Goal: Transaction & Acquisition: Purchase product/service

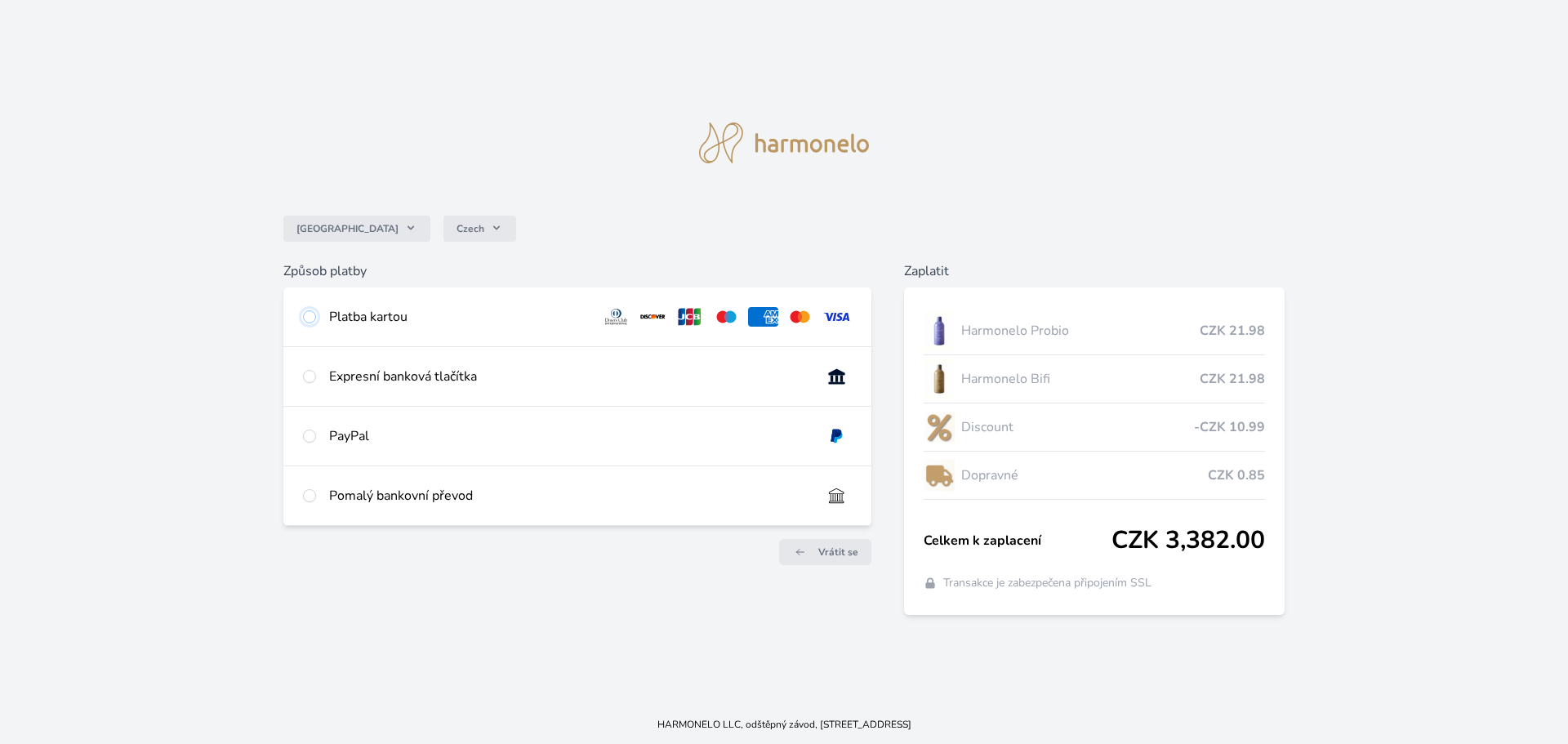
click at [313, 315] on input "radio" at bounding box center [310, 318] width 13 height 13
radio input "true"
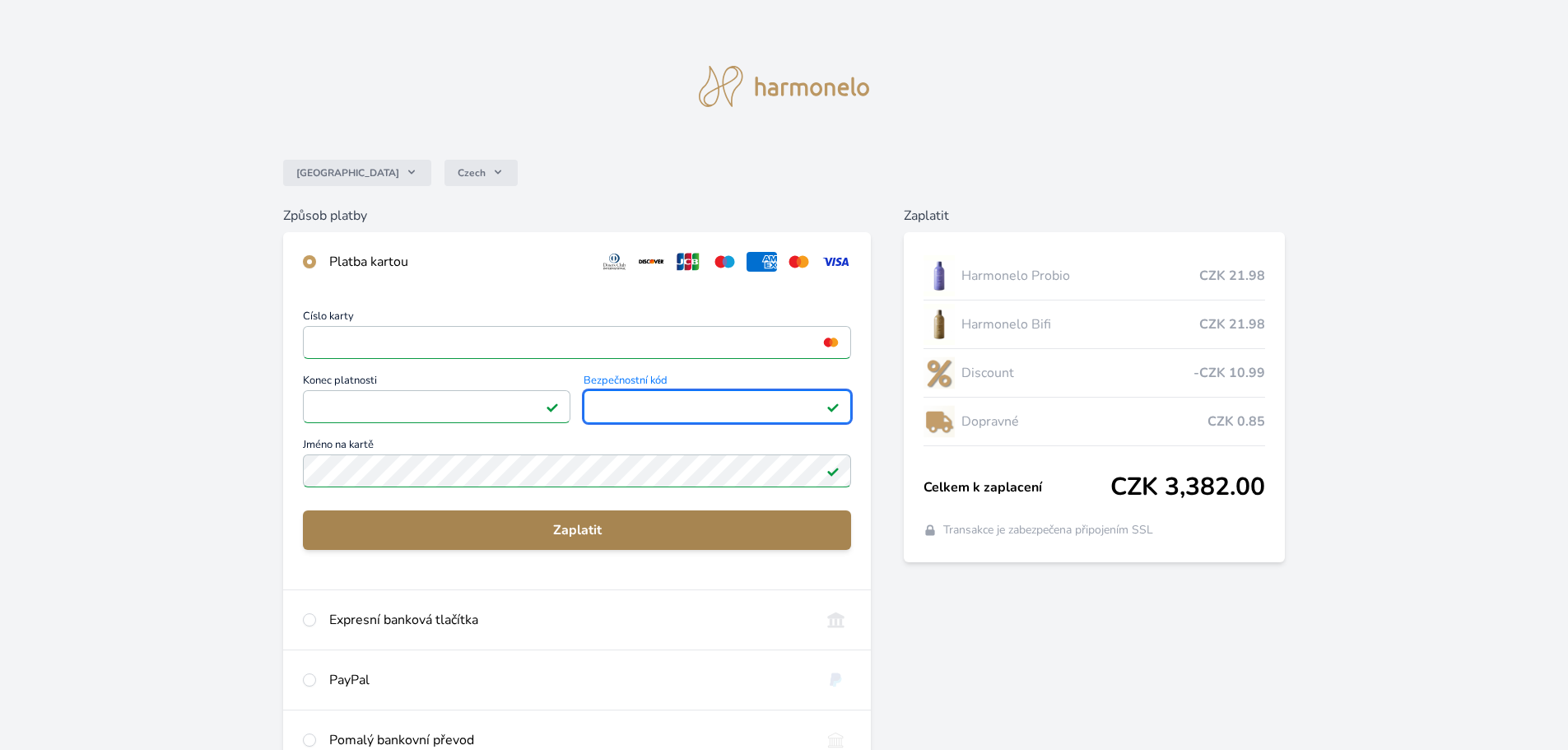
click at [581, 534] on span "Zaplatit" at bounding box center [577, 530] width 521 height 20
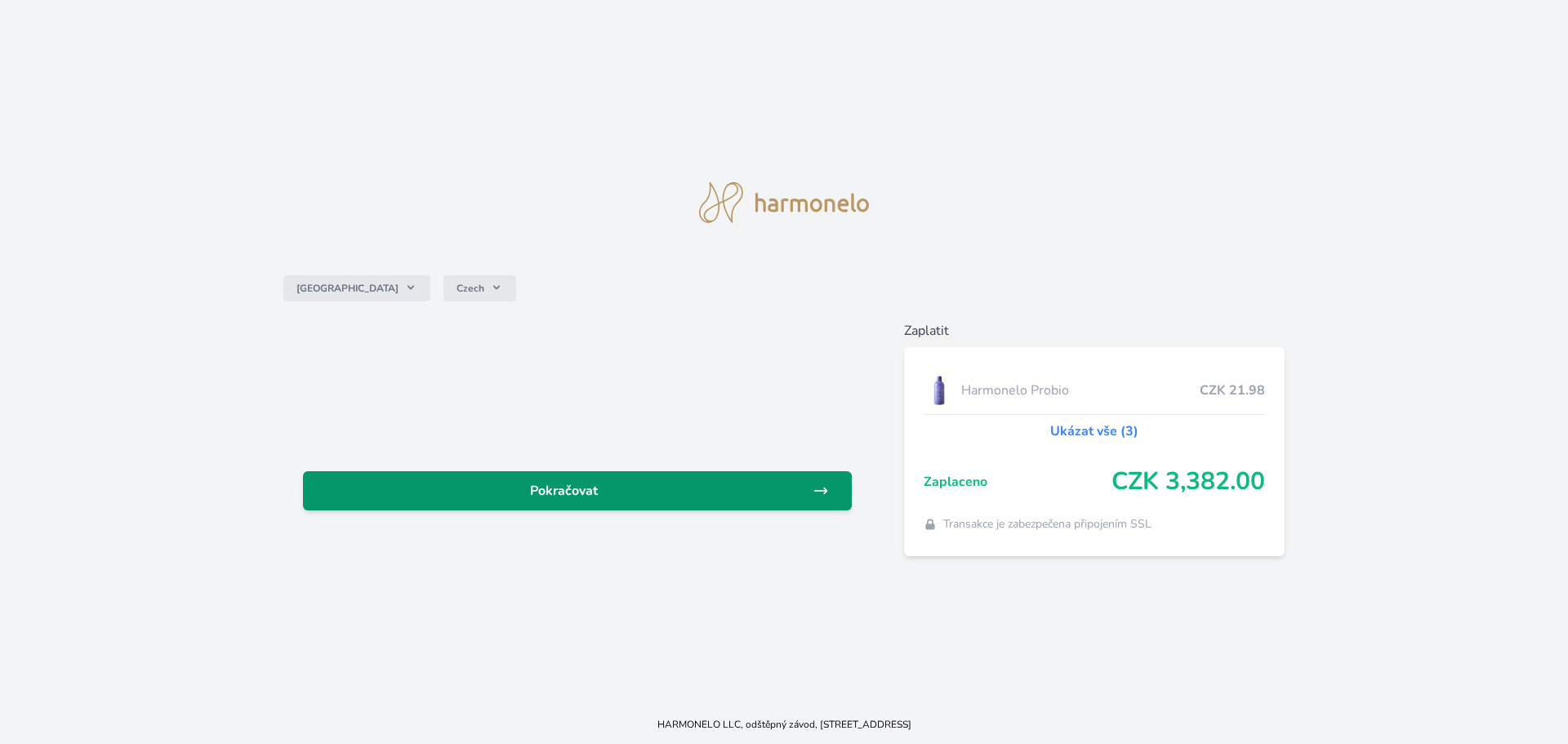
click at [676, 497] on span "Pokračovat" at bounding box center [565, 491] width 496 height 20
